Goal: Task Accomplishment & Management: Manage account settings

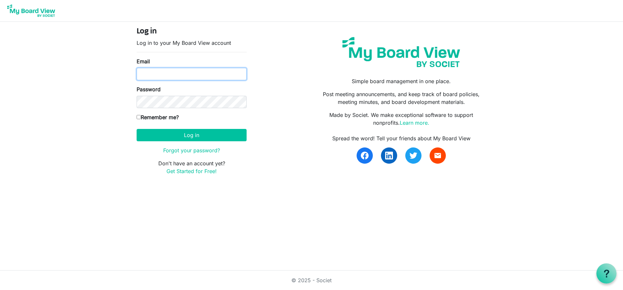
click at [182, 74] on input "Email" at bounding box center [192, 74] width 110 height 12
click at [203, 74] on input "Email" at bounding box center [192, 74] width 110 height 12
type input "[EMAIL_ADDRESS][DOMAIN_NAME]"
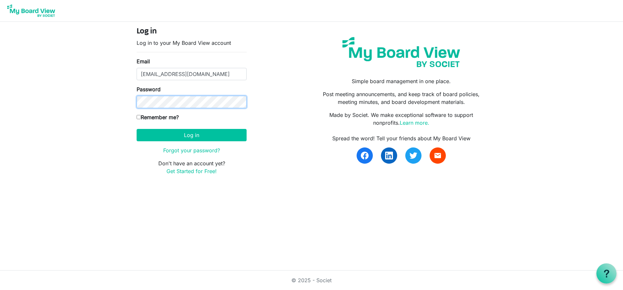
scroll to position [0, 0]
click at [188, 135] on button "Log in" at bounding box center [192, 135] width 110 height 12
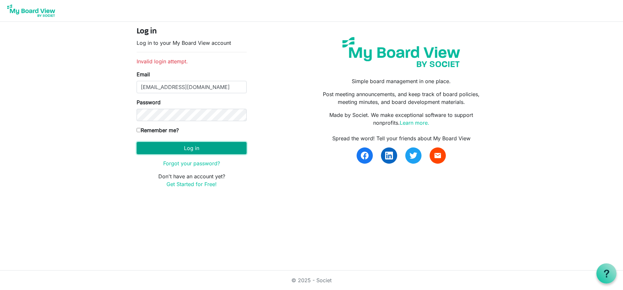
click at [196, 149] on button "Log in" at bounding box center [192, 148] width 110 height 12
